Goal: Task Accomplishment & Management: Manage account settings

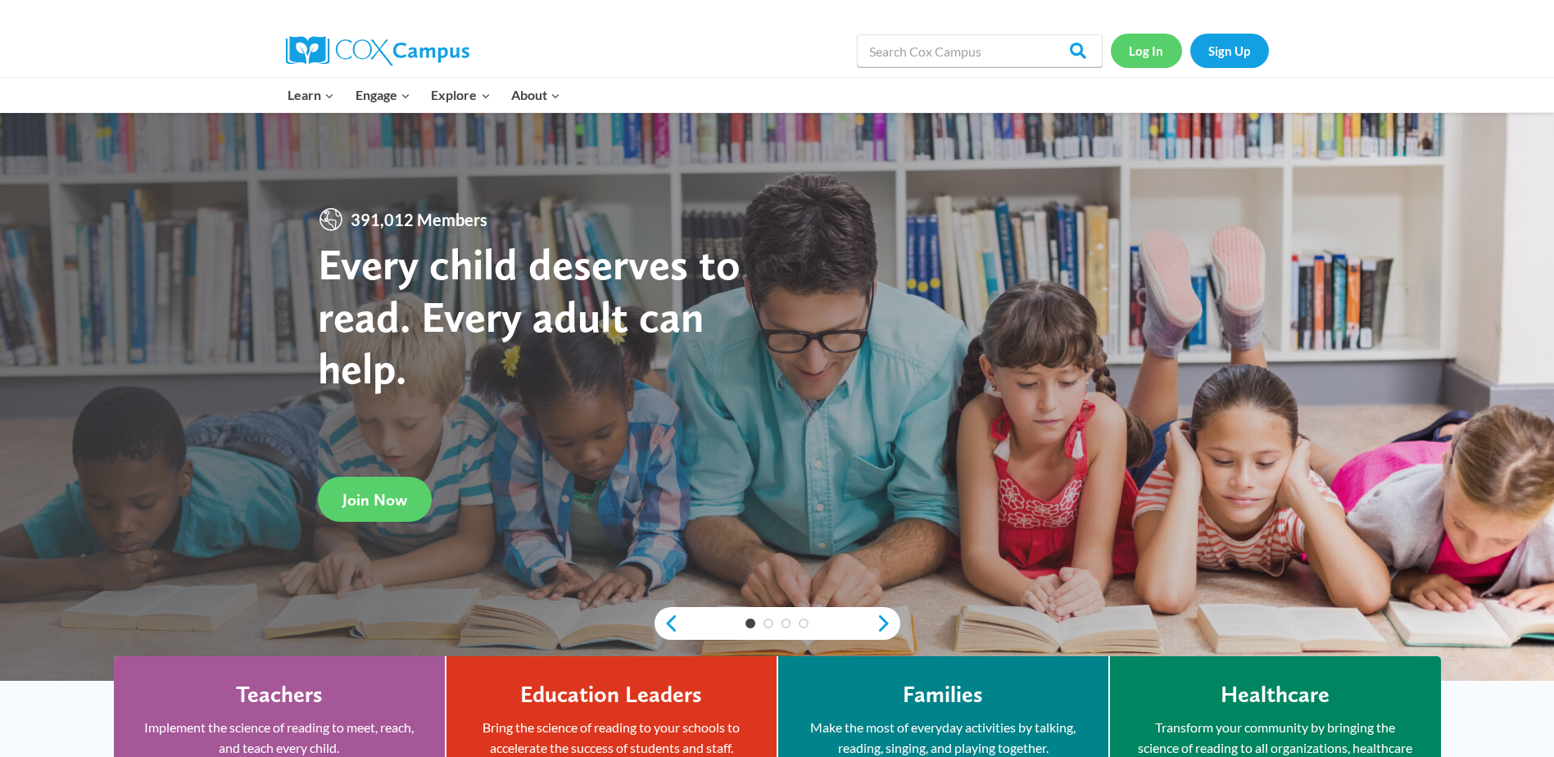
click at [1149, 49] on link "Log In" at bounding box center [1146, 51] width 71 height 34
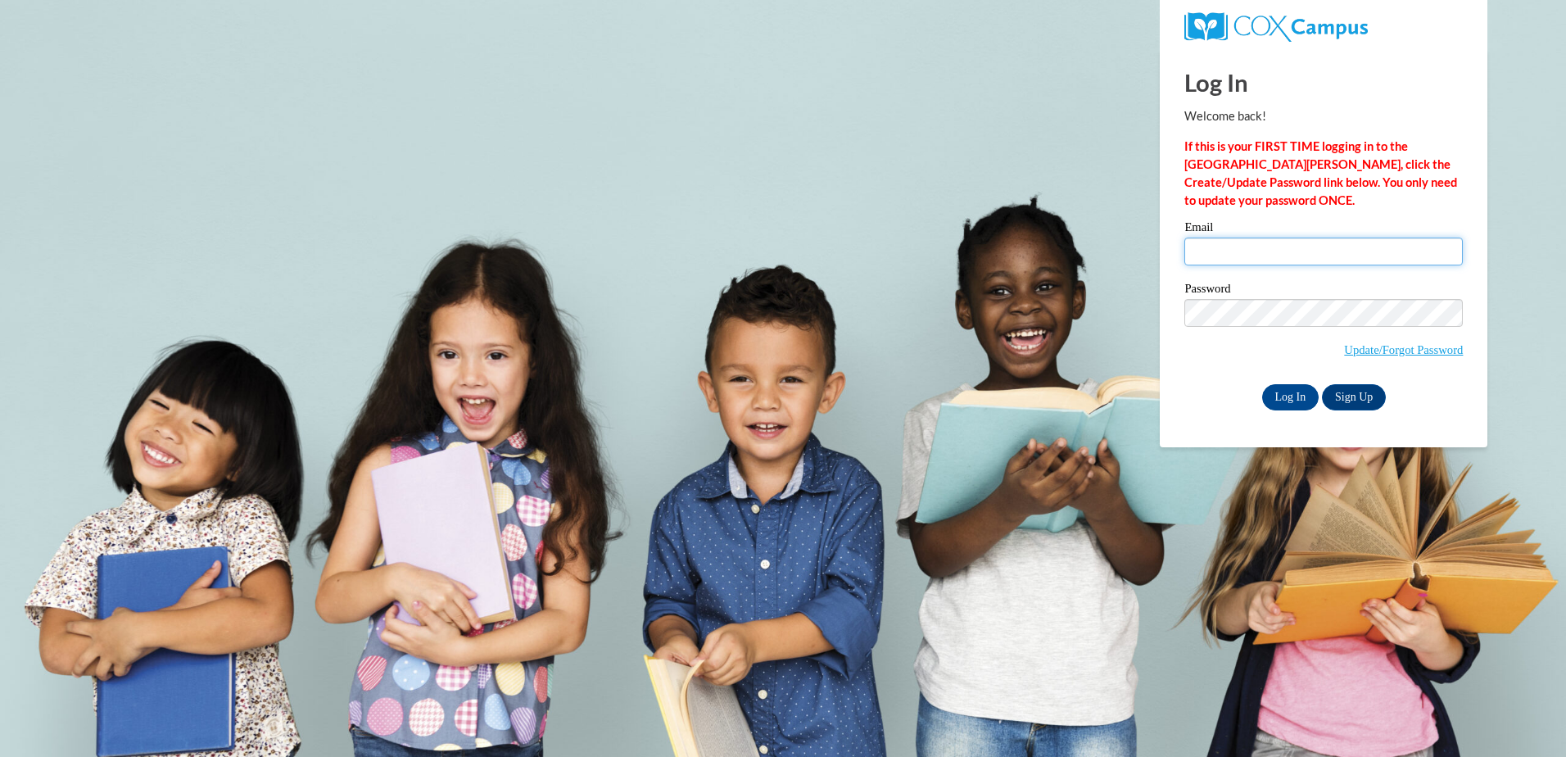
drag, startPoint x: 0, startPoint y: 0, endPoint x: 1273, endPoint y: 238, distance: 1294.8
click at [1273, 238] on input "Email" at bounding box center [1323, 252] width 278 height 28
type input "valerie.roland@brighthorizons.com"
click at [1532, 287] on body "Log In Welcome back! If this is your FIRST TIME logging in to the NEW Cox Campu…" at bounding box center [783, 378] width 1566 height 757
click at [1282, 391] on input "Log In" at bounding box center [1290, 397] width 57 height 26
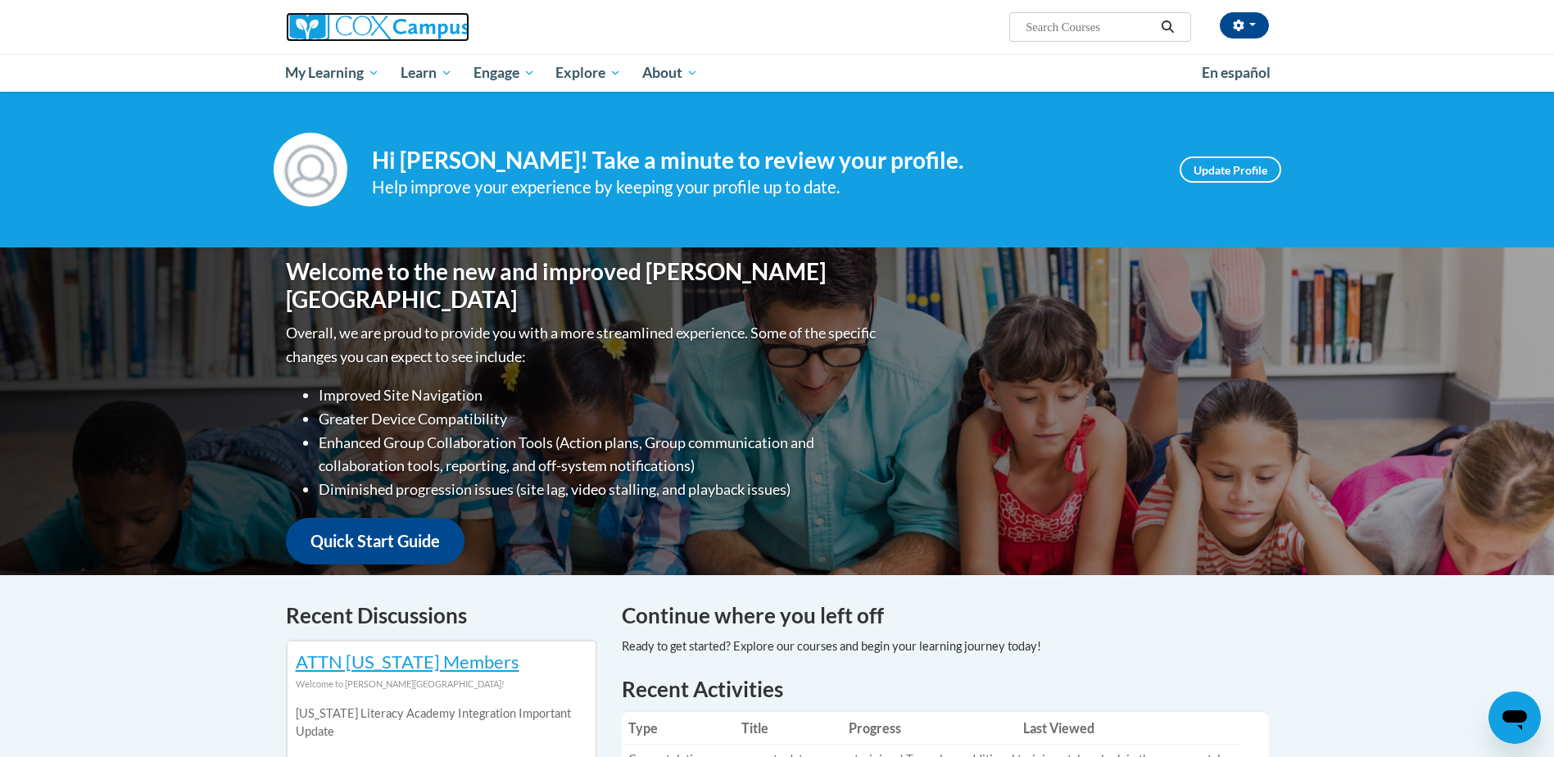
click at [434, 25] on img at bounding box center [377, 26] width 183 height 29
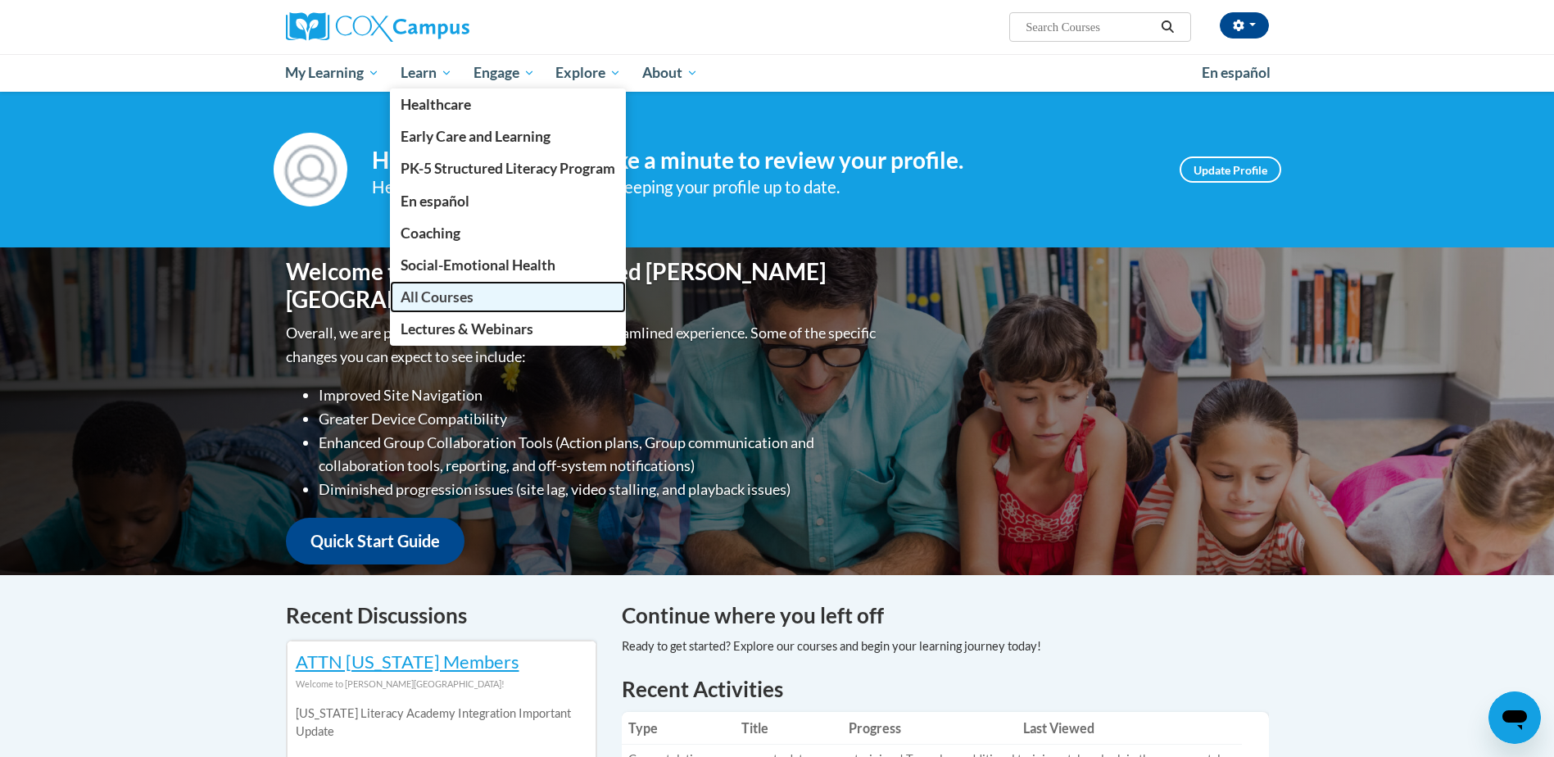
click at [479, 290] on link "All Courses" at bounding box center [508, 297] width 236 height 32
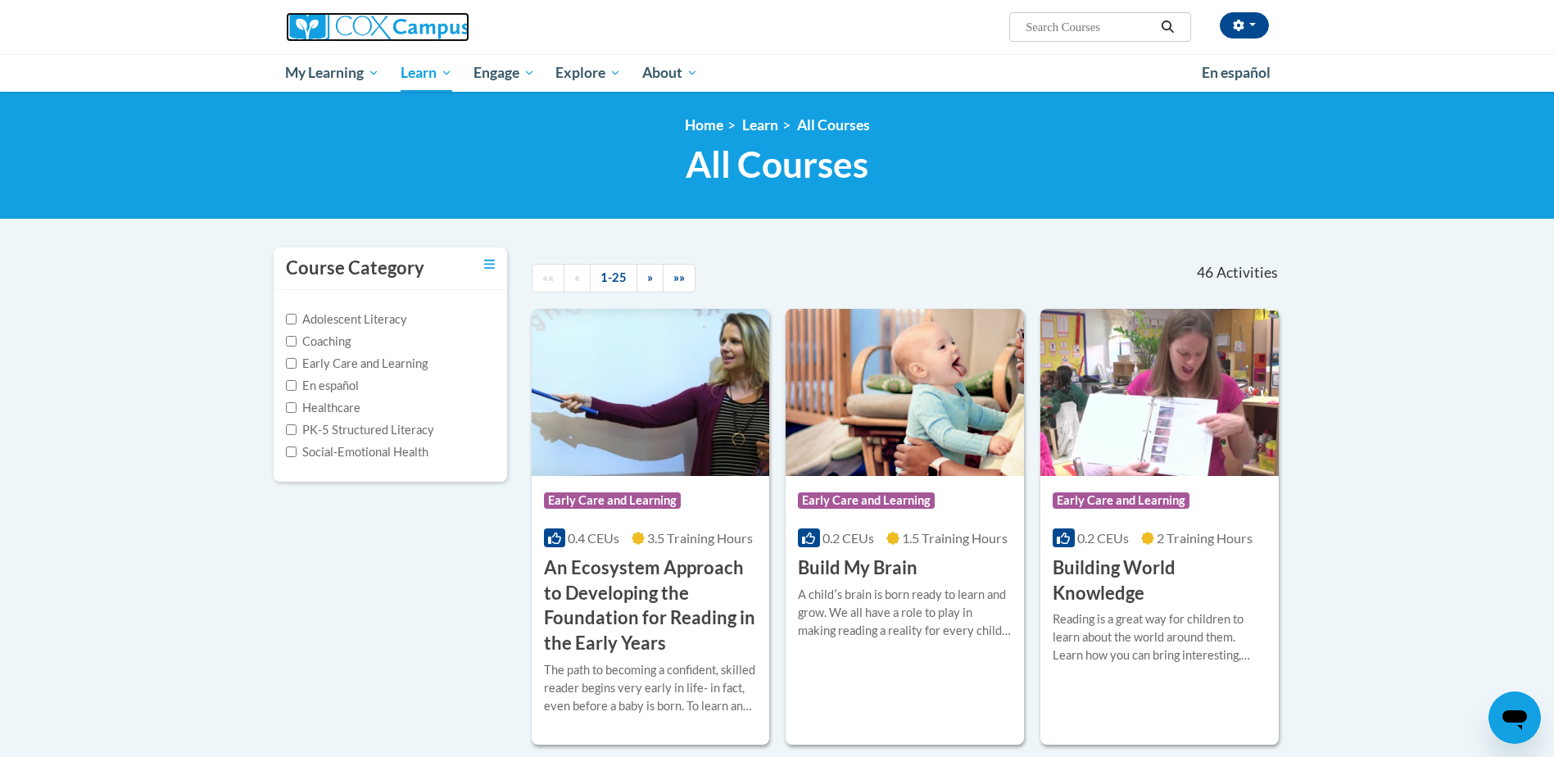
click at [306, 22] on img at bounding box center [377, 26] width 183 height 29
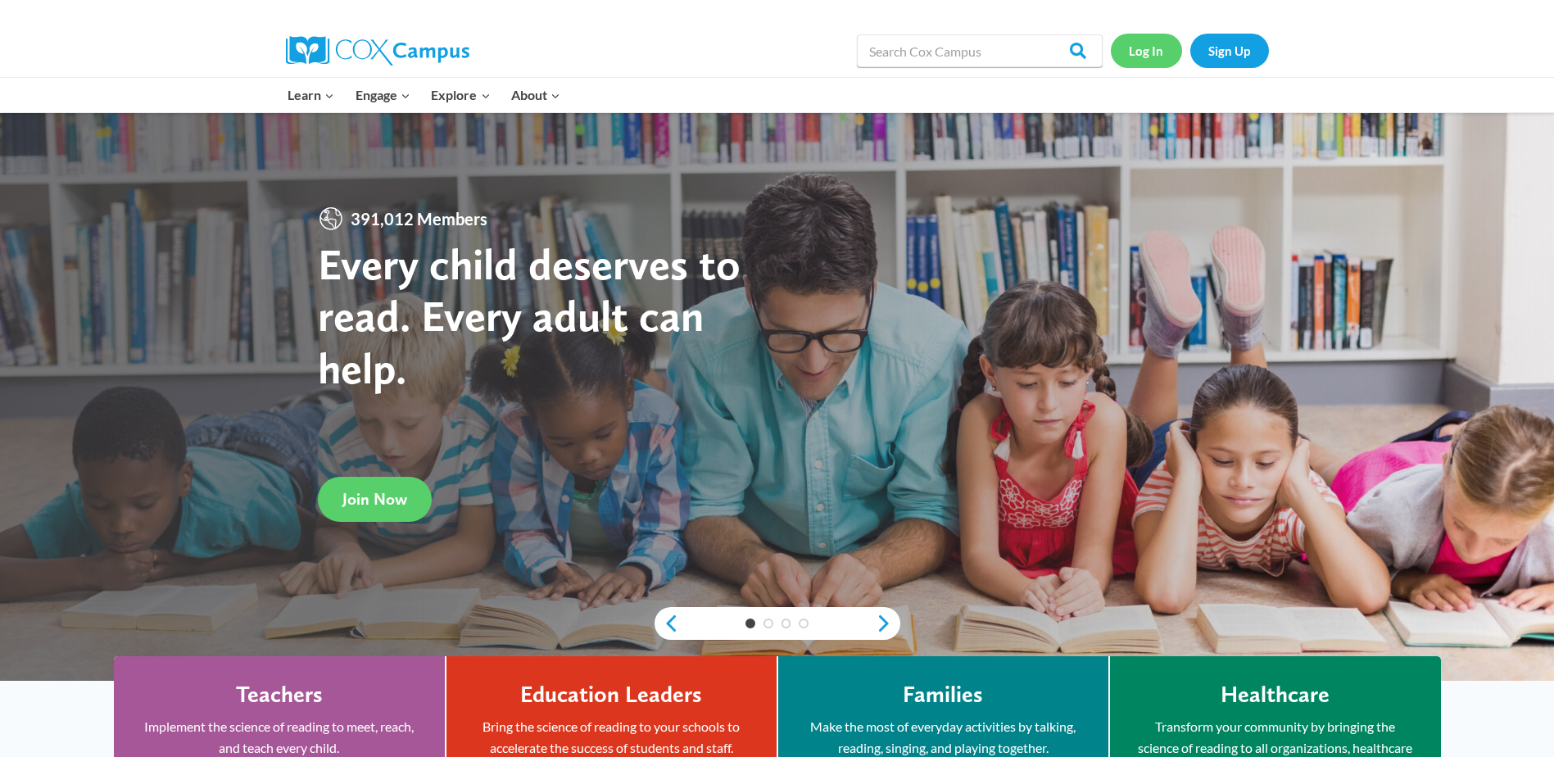
click at [1128, 49] on link "Log In" at bounding box center [1146, 51] width 71 height 34
